Goal: Find specific page/section: Find specific page/section

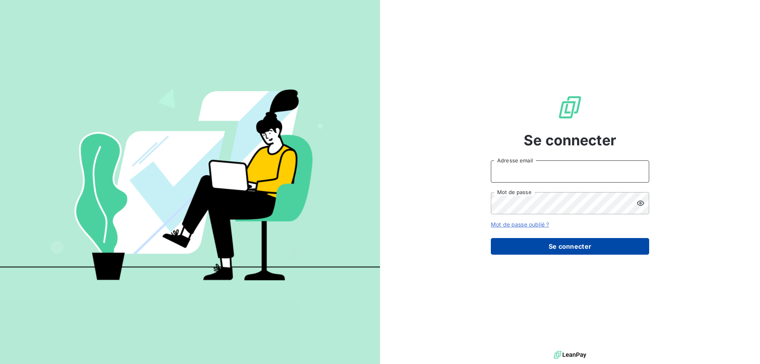
type input "[EMAIL_ADDRESS][DOMAIN_NAME]"
click at [575, 246] on button "Se connecter" at bounding box center [570, 246] width 158 height 17
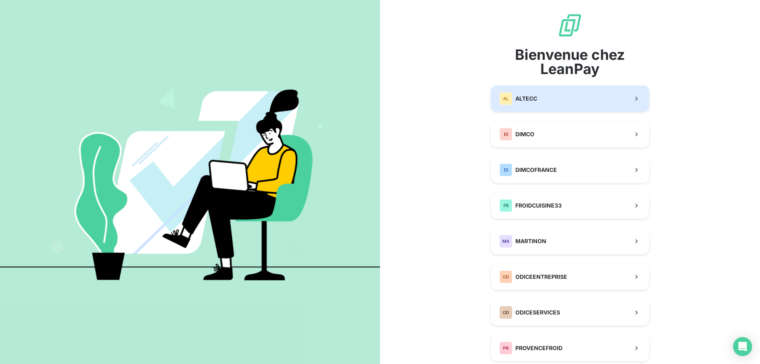
click at [525, 106] on button "AL ALTECC" at bounding box center [570, 98] width 158 height 26
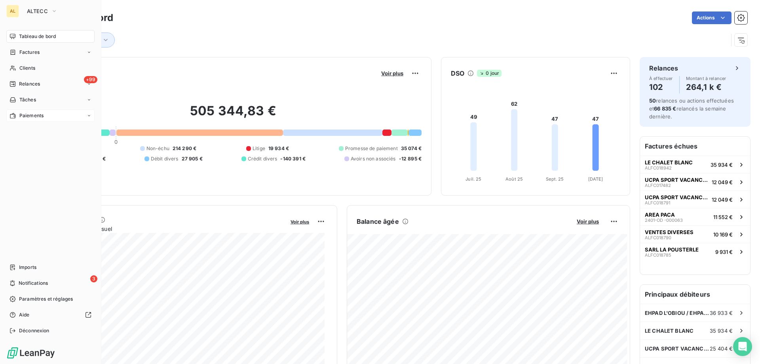
click at [43, 114] on span "Paiements" at bounding box center [31, 115] width 24 height 7
click at [38, 131] on span "Paiements reçus" at bounding box center [38, 131] width 38 height 7
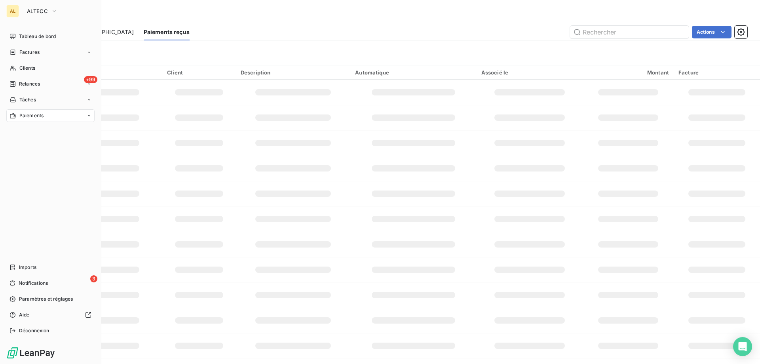
click at [33, 115] on span "Paiements" at bounding box center [31, 115] width 24 height 7
click at [37, 146] on span "Paiements via [GEOGRAPHIC_DATA]" at bounding box center [60, 147] width 83 height 7
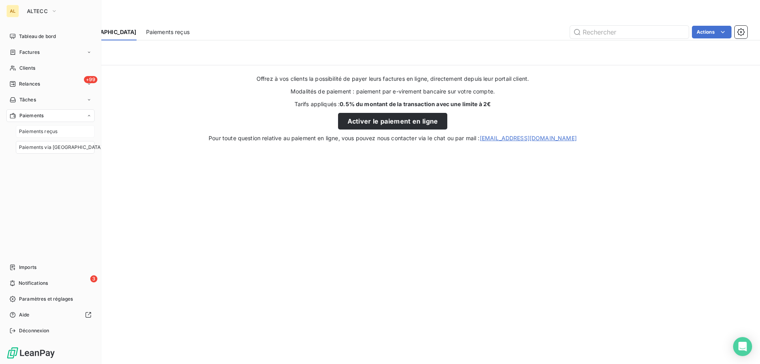
click at [32, 131] on span "Paiements reçus" at bounding box center [38, 131] width 38 height 7
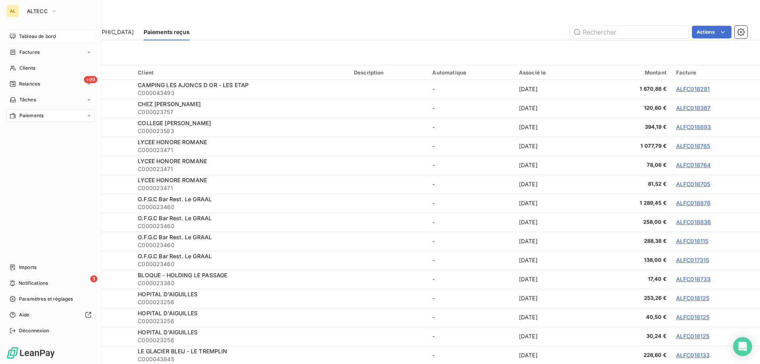
click at [30, 33] on span "Tableau de bord" at bounding box center [37, 36] width 37 height 7
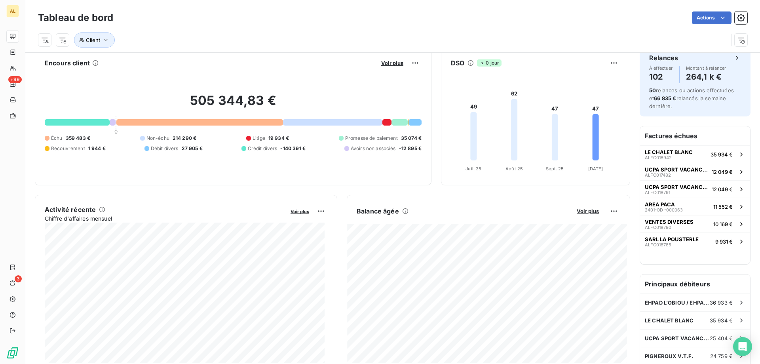
scroll to position [40, 0]
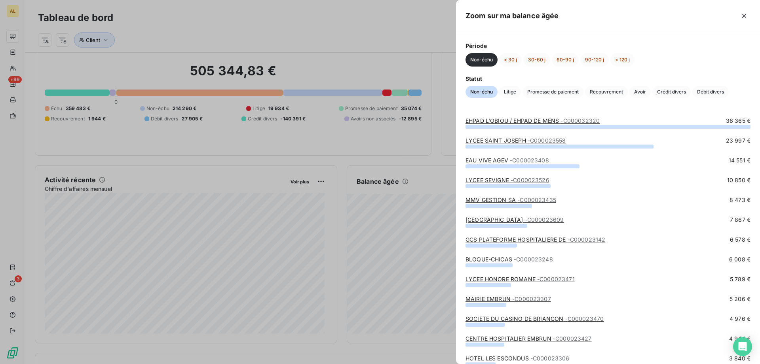
click at [529, 178] on span "- C000023526" at bounding box center [529, 179] width 39 height 7
